Goal: Information Seeking & Learning: Learn about a topic

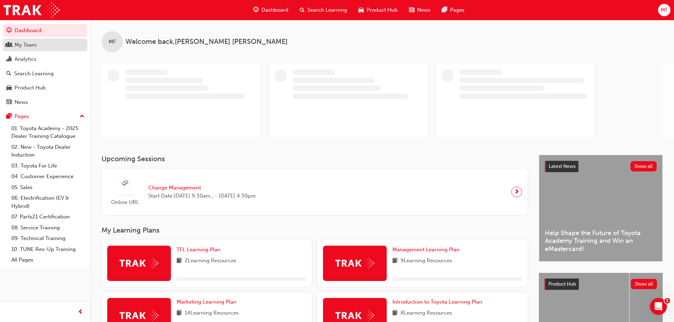
click at [21, 46] on div "My Team" at bounding box center [26, 45] width 22 height 8
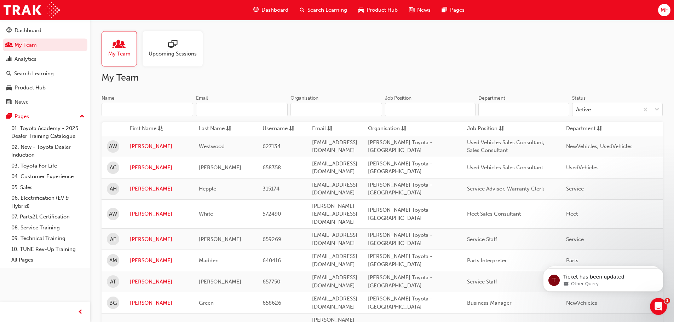
click at [149, 108] on input "Name" at bounding box center [148, 109] width 92 height 13
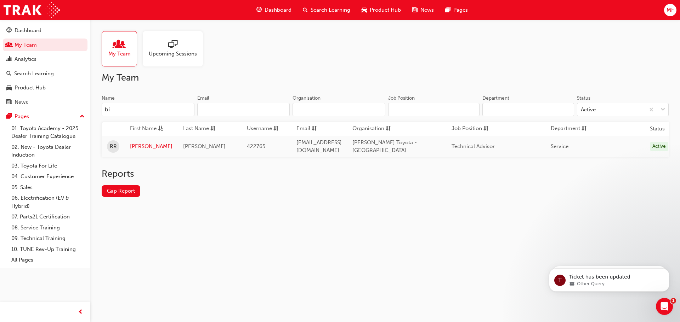
type input "b"
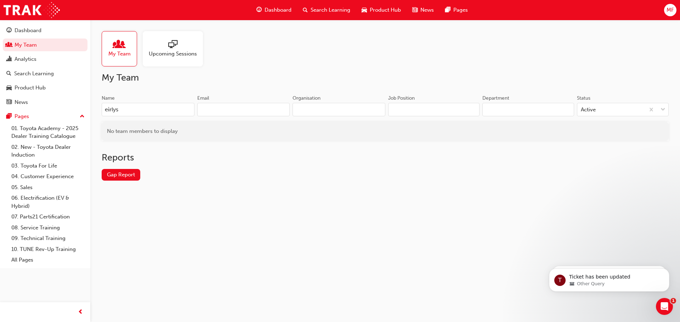
drag, startPoint x: 157, startPoint y: 113, endPoint x: 88, endPoint y: 108, distance: 68.5
click at [88, 108] on div "Dashboard My Team Analytics Search Learning Product Hub News Pages Pages 01. To…" at bounding box center [340, 161] width 680 height 322
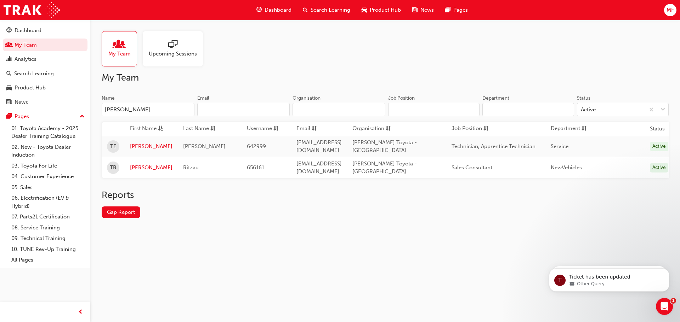
type input "[PERSON_NAME]"
click at [23, 185] on link "05. Sales" at bounding box center [47, 187] width 79 height 11
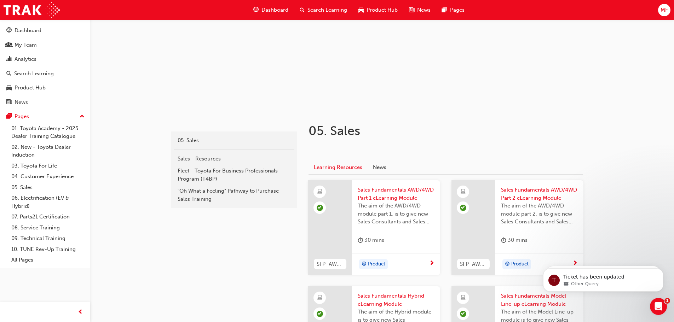
scroll to position [71, 0]
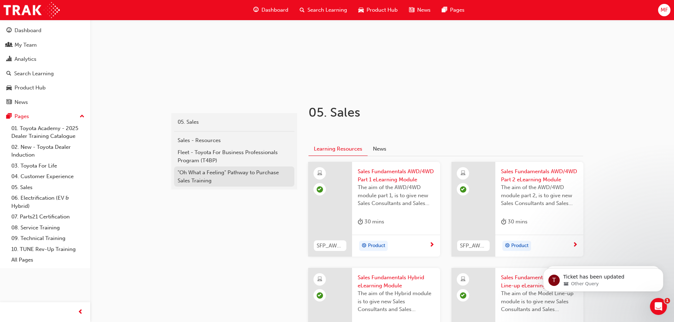
click at [207, 171] on div ""Oh What a Feeling" Pathway to Purchase Sales Training" at bounding box center [234, 177] width 113 height 16
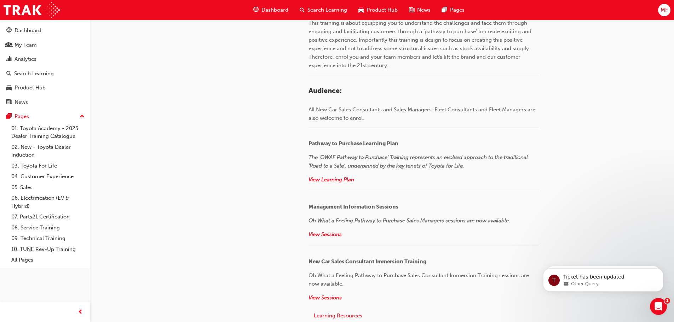
scroll to position [743, 0]
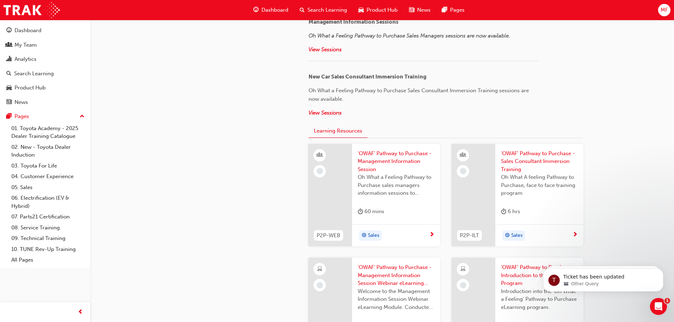
click at [600, 177] on div "p2p 05. Sales "Oh What a Feeling" Pathway to Purchase Sales Training 05. Sales …" at bounding box center [337, 58] width 674 height 1603
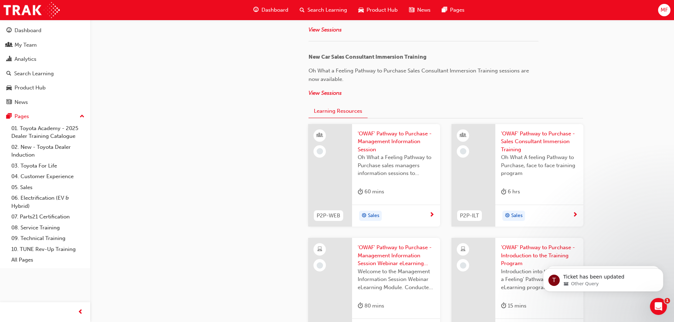
scroll to position [779, 0]
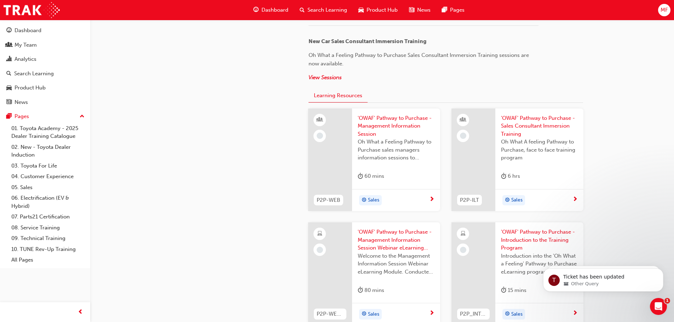
click at [522, 141] on span "Oh What A feeling Pathway to Purchase, face to face training program" at bounding box center [539, 150] width 77 height 24
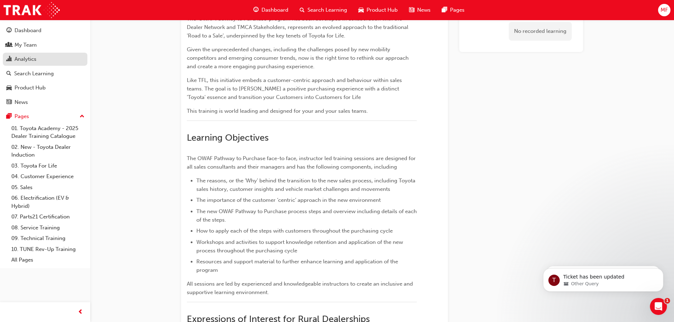
scroll to position [99, 0]
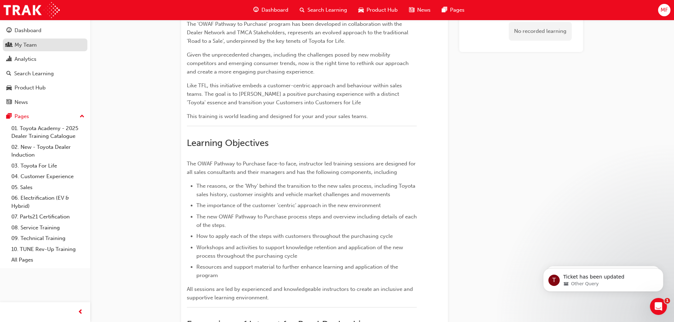
click at [25, 44] on div "My Team" at bounding box center [26, 45] width 22 height 8
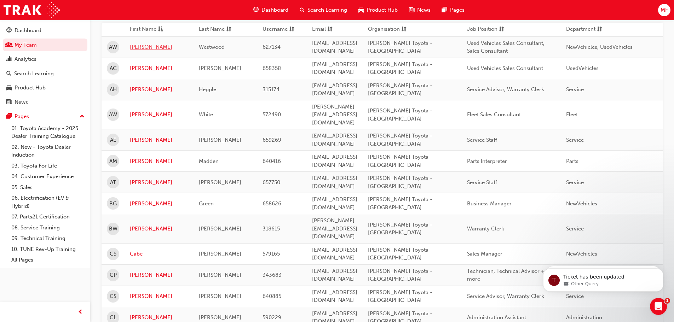
click at [137, 47] on link "[PERSON_NAME]" at bounding box center [159, 47] width 58 height 8
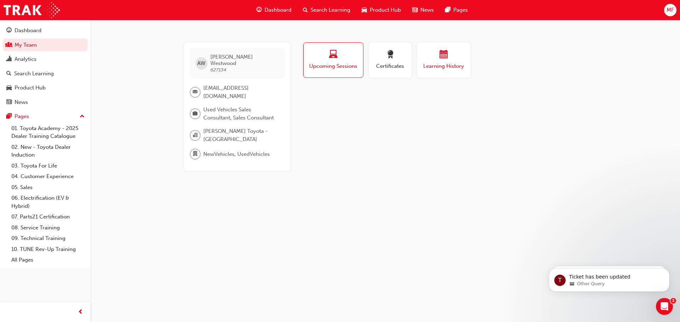
click at [449, 59] on div "button" at bounding box center [443, 55] width 42 height 11
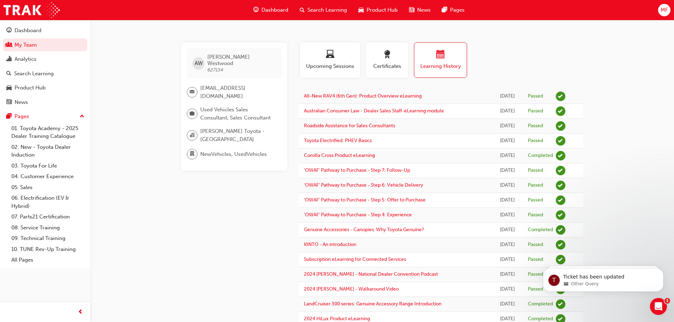
drag, startPoint x: 175, startPoint y: 239, endPoint x: 182, endPoint y: 225, distance: 14.9
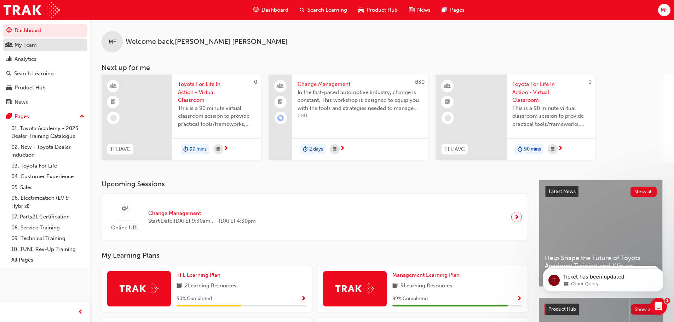
click at [21, 45] on div "My Team" at bounding box center [26, 45] width 22 height 8
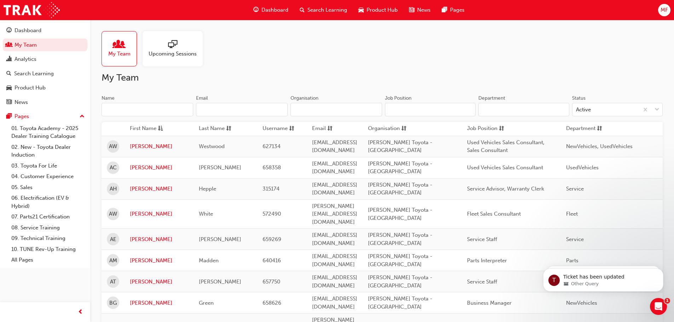
click at [145, 111] on input "Name" at bounding box center [148, 109] width 92 height 13
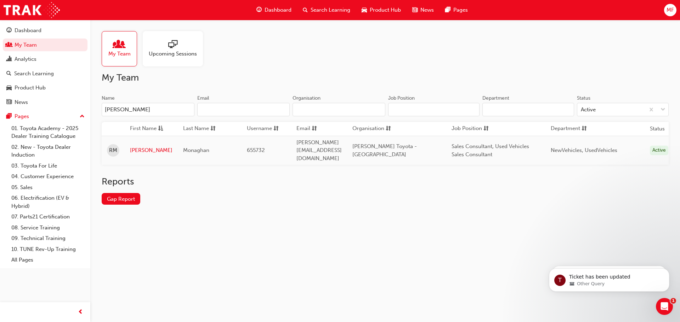
type input "rory"
click at [137, 147] on link "Rory" at bounding box center [151, 151] width 42 height 8
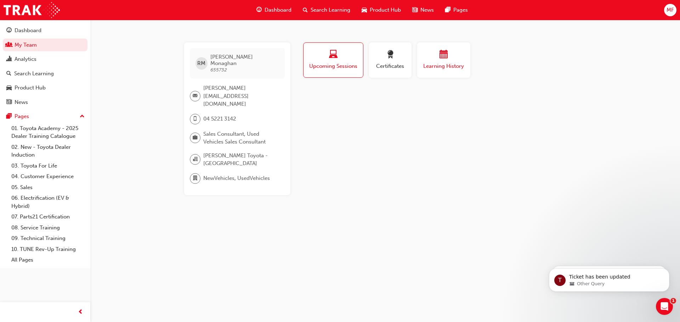
click at [434, 62] on div "Learning History" at bounding box center [443, 60] width 42 height 20
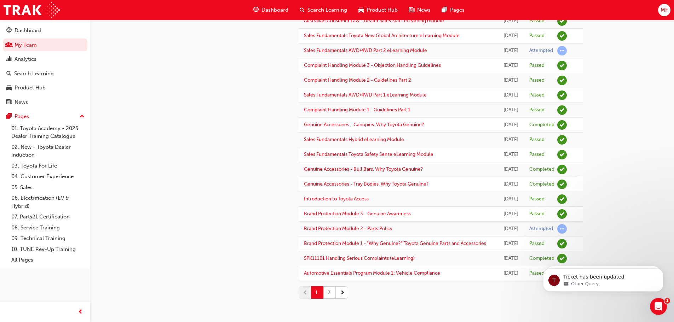
scroll to position [634, 0]
click at [330, 292] on button "2" at bounding box center [330, 293] width 12 height 12
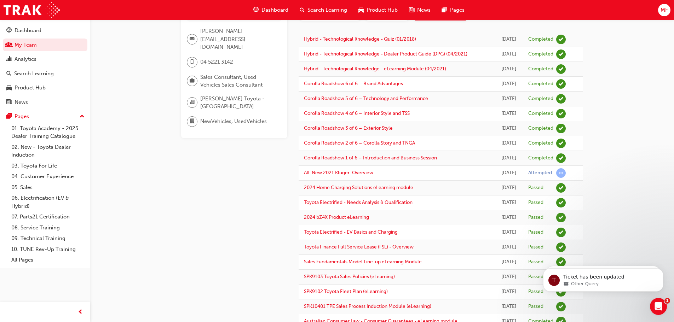
scroll to position [0, 0]
